Goal: Task Accomplishment & Management: Complete application form

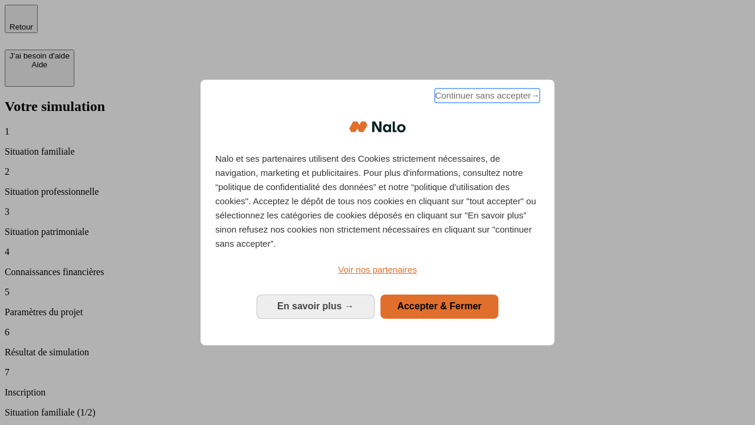
click at [486, 97] on span "Continuer sans accepter →" at bounding box center [487, 95] width 105 height 14
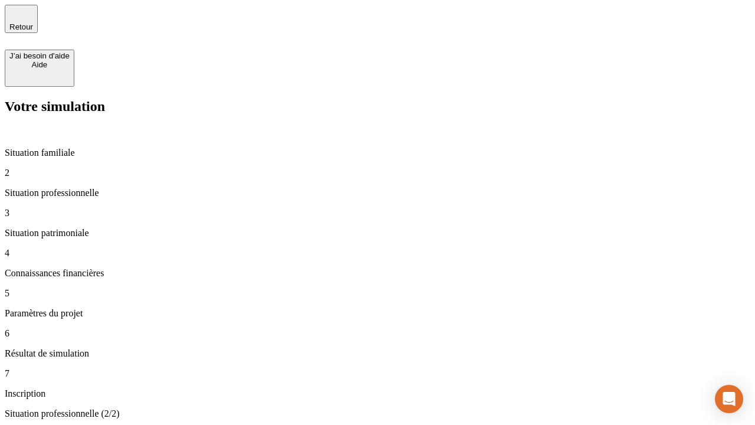
type input "30 000"
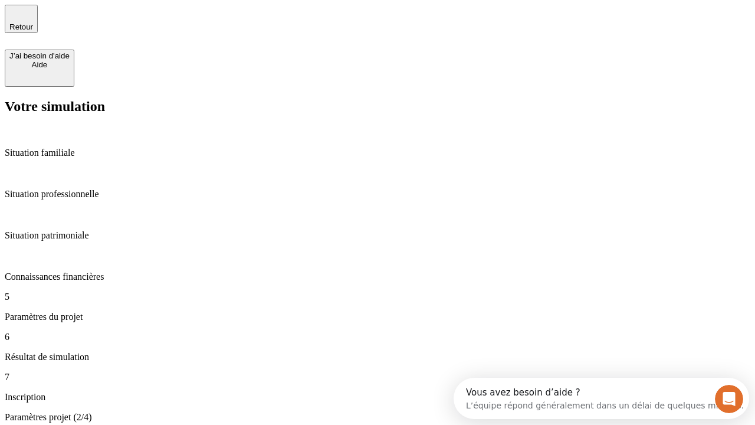
type input "25"
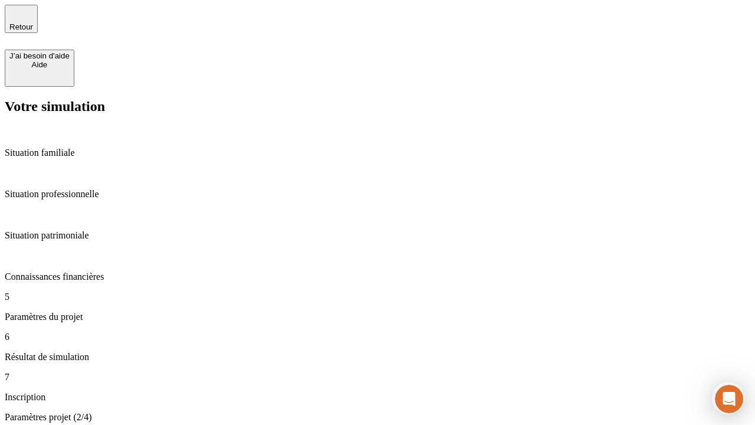
type input "5"
type input "1 000"
type input "640"
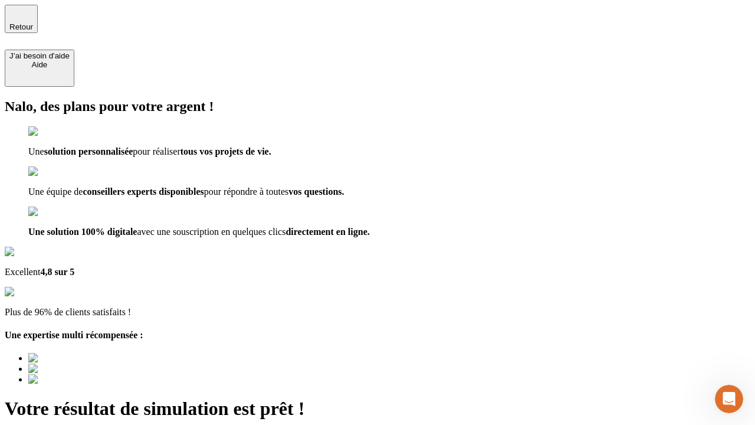
type input "[EMAIL_ADDRESS][PERSON_NAME][DOMAIN_NAME]"
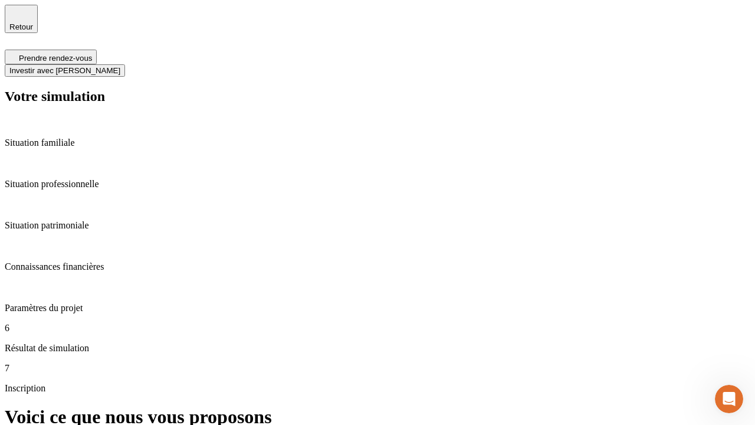
click at [120, 66] on span "Investir avec [PERSON_NAME]" at bounding box center [64, 70] width 111 height 9
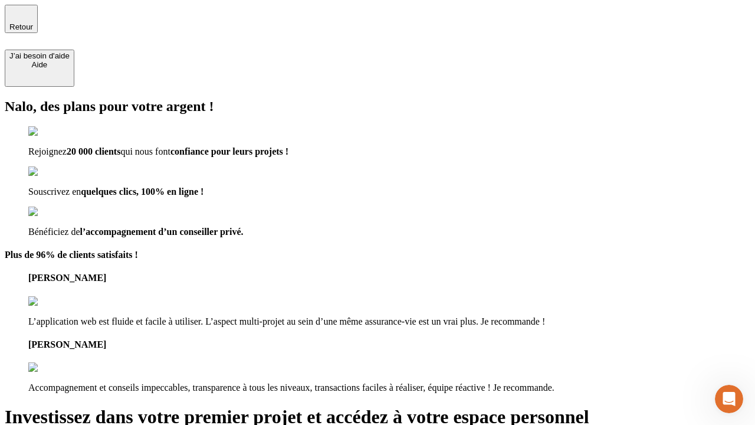
type input "[EMAIL_ADDRESS][PERSON_NAME][DOMAIN_NAME]"
